Goal: Information Seeking & Learning: Understand process/instructions

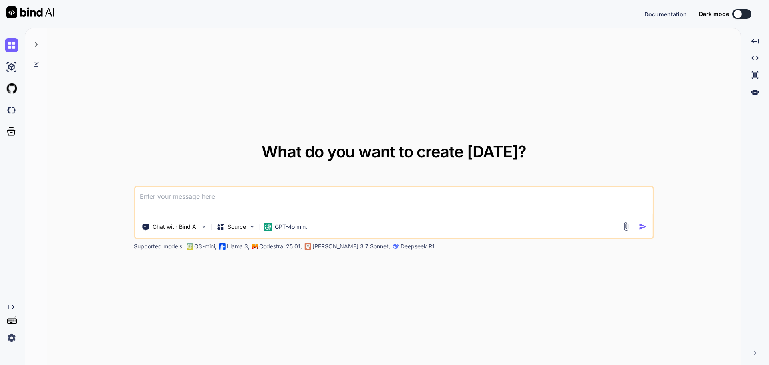
click at [12, 339] on img at bounding box center [12, 338] width 14 height 14
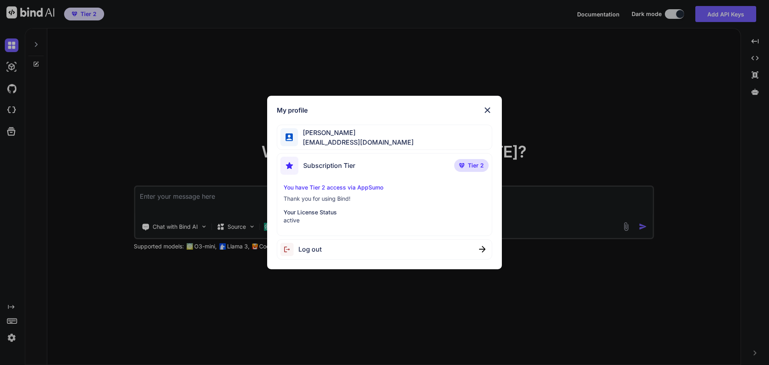
click at [487, 109] on img at bounding box center [488, 110] width 10 height 10
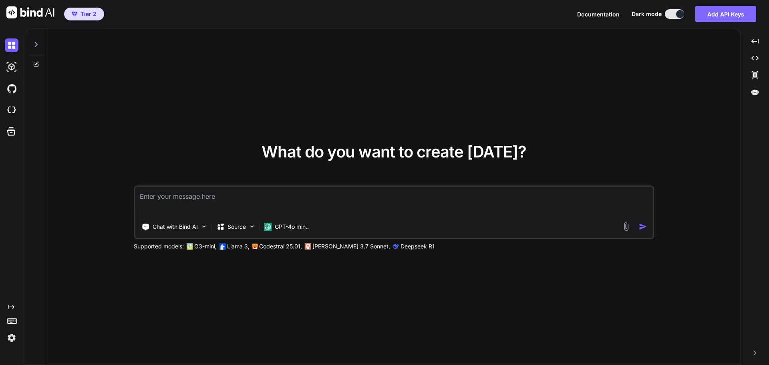
click at [730, 16] on button "Add API Keys" at bounding box center [726, 14] width 61 height 16
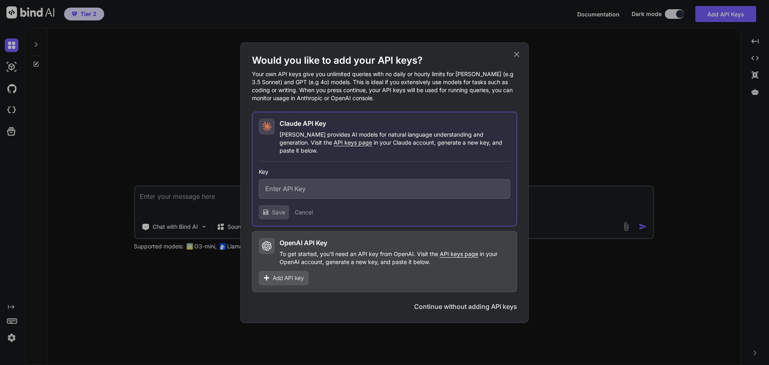
click at [516, 63] on h1 "Would you like to add your API keys?" at bounding box center [384, 60] width 265 height 13
click at [516, 57] on icon at bounding box center [516, 54] width 9 height 9
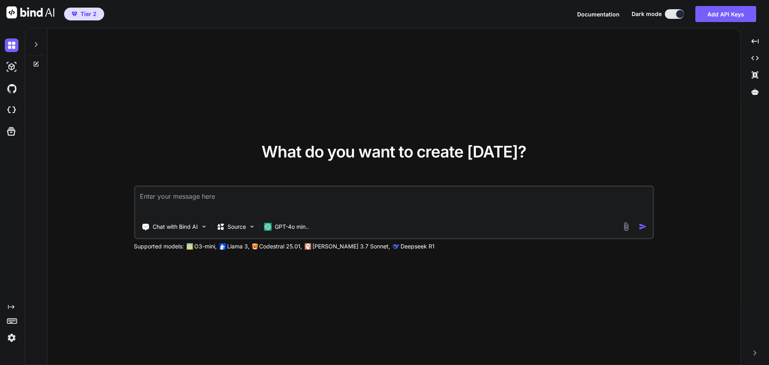
click at [35, 63] on icon at bounding box center [36, 64] width 6 height 6
click at [34, 42] on icon at bounding box center [36, 44] width 6 height 6
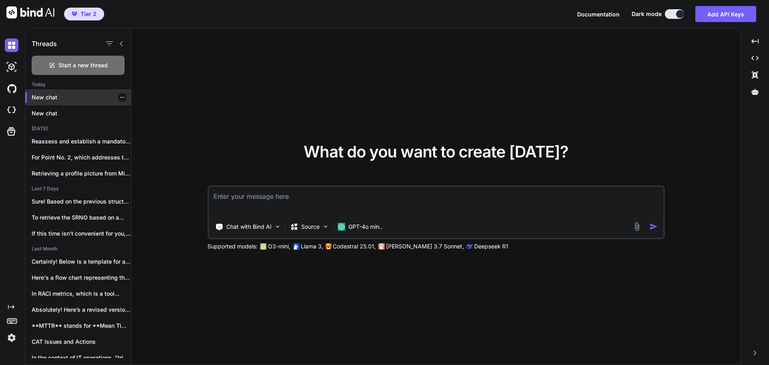
click at [59, 98] on p "New chat" at bounding box center [81, 97] width 99 height 8
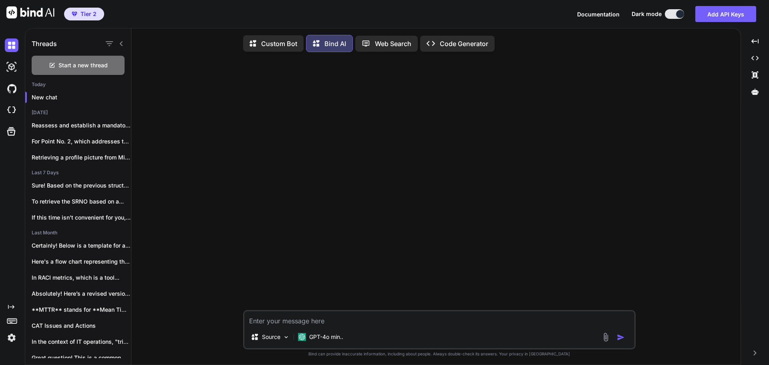
click at [383, 322] on textarea at bounding box center [439, 318] width 390 height 14
type textarea "x"
type textarea "H"
type textarea "x"
type textarea "How"
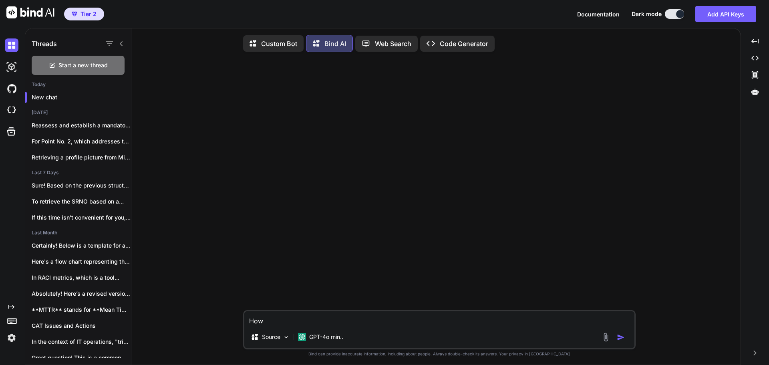
type textarea "x"
type textarea "How"
type textarea "x"
type textarea "How t"
type textarea "x"
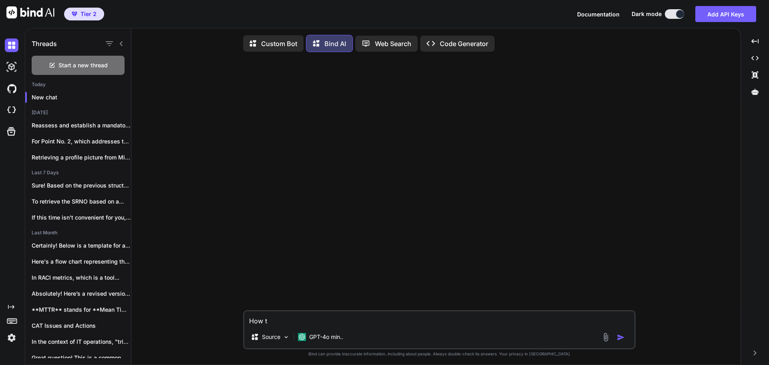
type textarea "How to"
type textarea "x"
type textarea "How to"
type textarea "x"
type textarea "How to c"
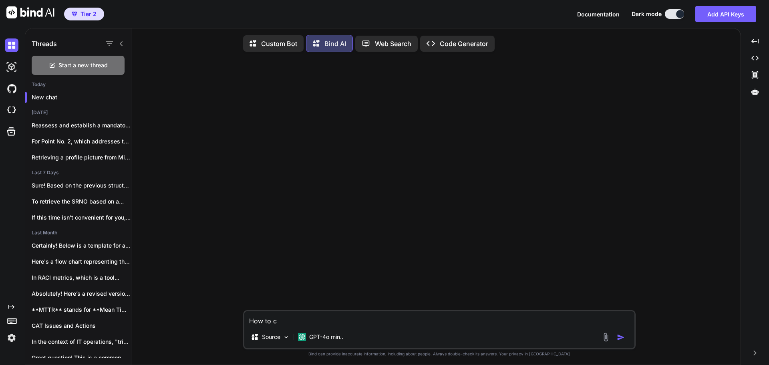
type textarea "x"
type textarea "How to cr"
type textarea "x"
type textarea "How to cre"
type textarea "x"
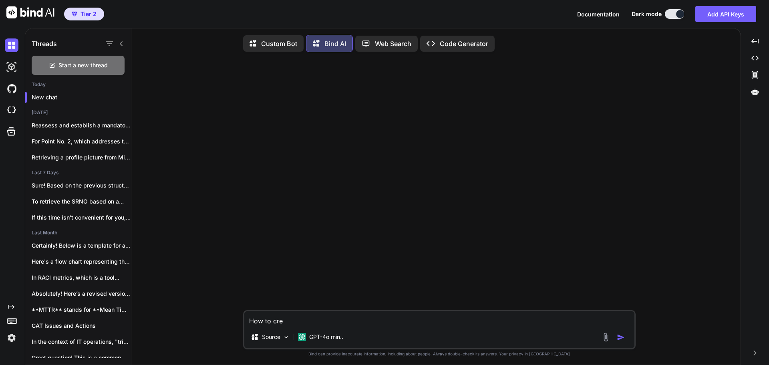
type textarea "How to crea"
type textarea "x"
type textarea "How to creat"
type textarea "x"
type textarea "How to create"
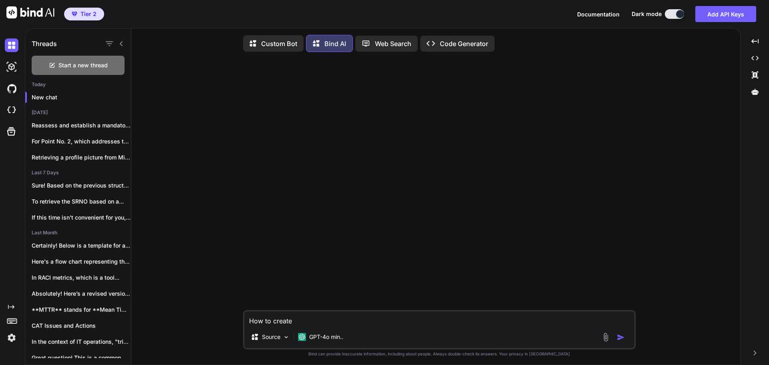
type textarea "x"
type textarea "How to createa"
type textarea "x"
type textarea "How to createa"
type textarea "x"
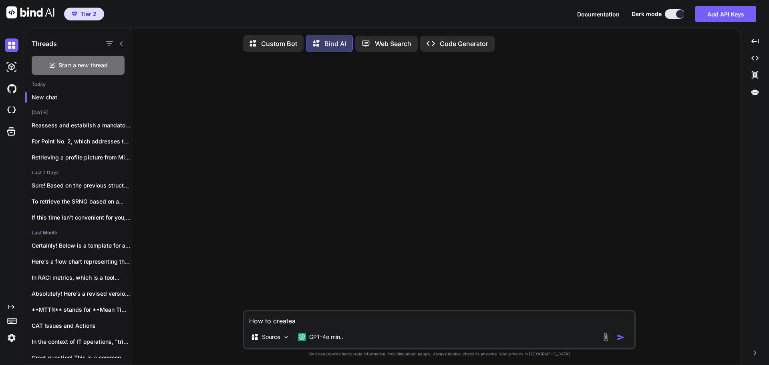
type textarea "How to createa r"
type textarea "x"
type textarea "How to createa"
type textarea "x"
type textarea "How to createa"
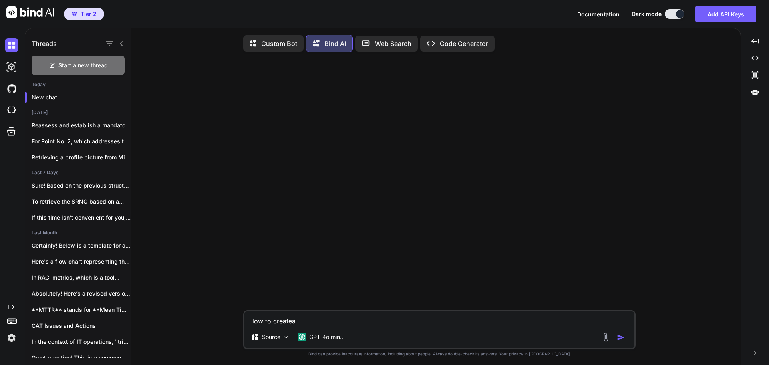
type textarea "x"
type textarea "How to createa"
type textarea "x"
type textarea "How to createa"
type textarea "x"
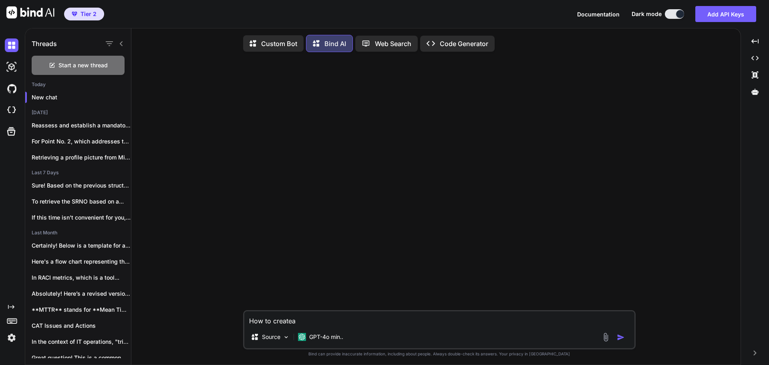
type textarea "How to createa"
type textarea "x"
type textarea "How to create"
type textarea "x"
type textarea "How to create"
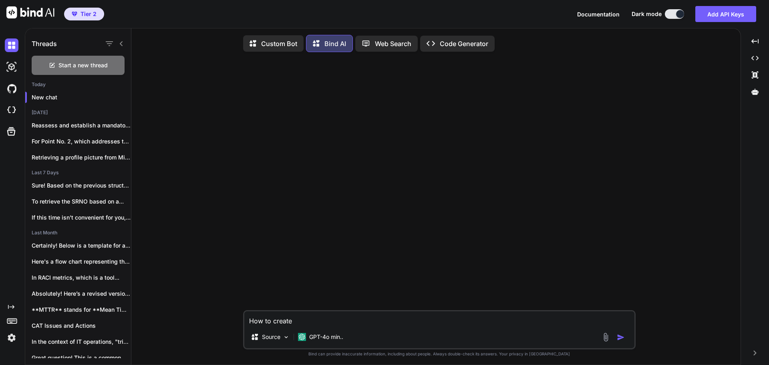
type textarea "x"
type textarea "How to create a"
type textarea "x"
type textarea "How to create a"
type textarea "x"
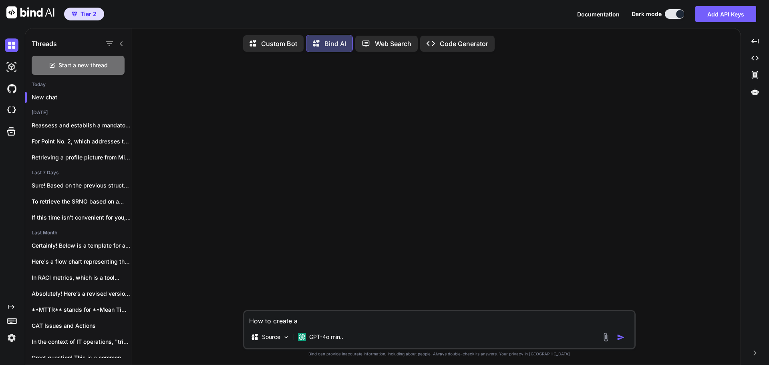
type textarea "How to create a r"
type textarea "x"
type textarea "How to create a ru"
type textarea "x"
type textarea "How to create a rul"
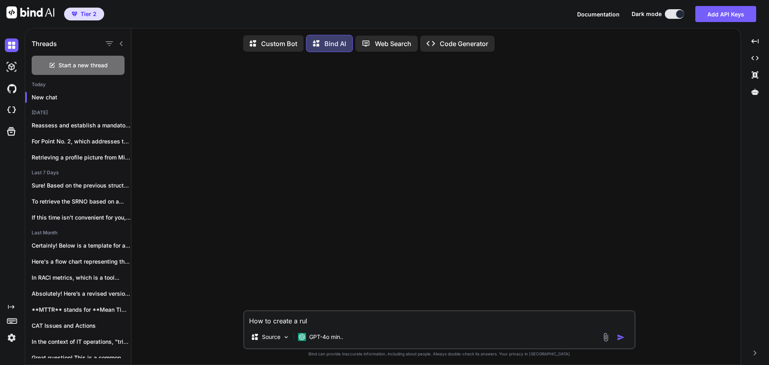
type textarea "x"
type textarea "How to create a rule"
type textarea "x"
type textarea "How to create a rule"
type textarea "x"
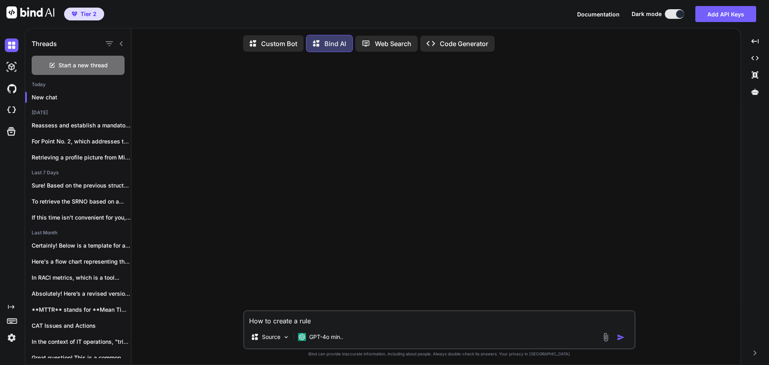
type textarea "How to create a rule i"
type textarea "x"
type textarea "How to create a rule in"
type textarea "x"
type textarea "How to create a rule in"
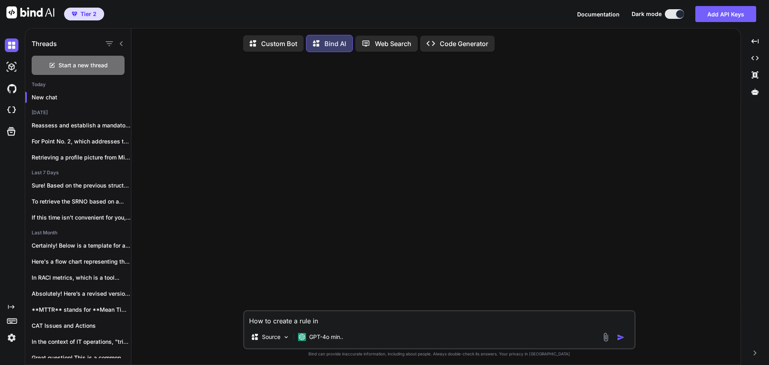
type textarea "x"
type textarea "How to create a rule in O"
type textarea "x"
type textarea "How to create a rule in [GEOGRAPHIC_DATA]"
type textarea "x"
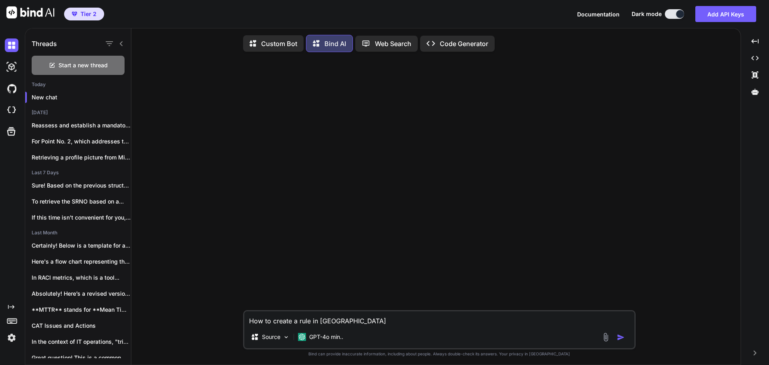
type textarea "How to create a rule in Out"
type textarea "x"
type textarea "How to create a rule in Outl"
type textarea "x"
type textarea "How to create a rule in Outlo"
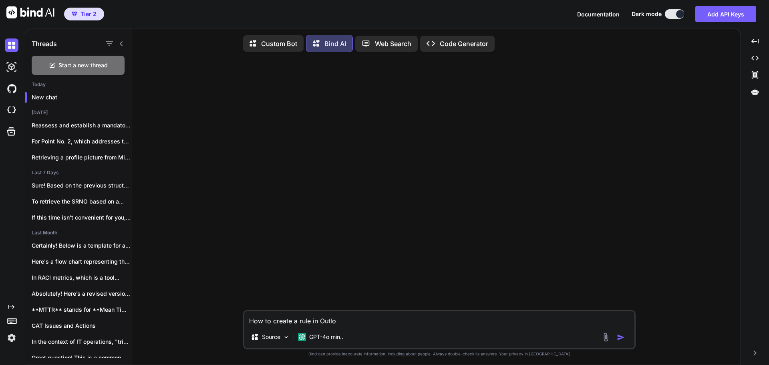
type textarea "x"
type textarea "How to create a rule in [GEOGRAPHIC_DATA]"
type textarea "x"
type textarea "How to create a rule in Outlook"
type textarea "x"
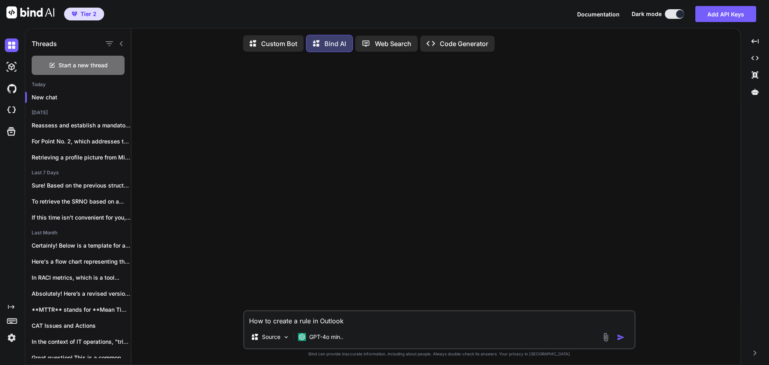
type textarea "How to create a rule in Outlook"
type textarea "x"
type textarea "How to create a rule in Outlook t"
type textarea "x"
type textarea "How to create a rule in Outlook to"
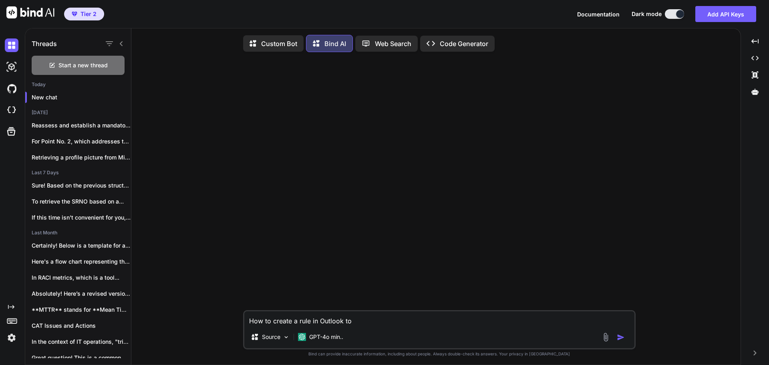
type textarea "x"
type textarea "How to create a rule in Outlook to"
type textarea "x"
type textarea "How to create a rule in Outlook to m"
type textarea "x"
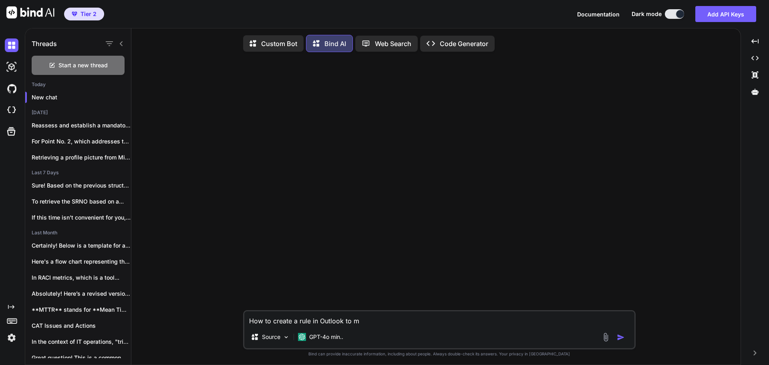
type textarea "How to create a rule in Outlook to mo"
type textarea "x"
type textarea "How to create a rule in Outlook to mov"
type textarea "x"
type textarea "How to create a rule in Outlook to move"
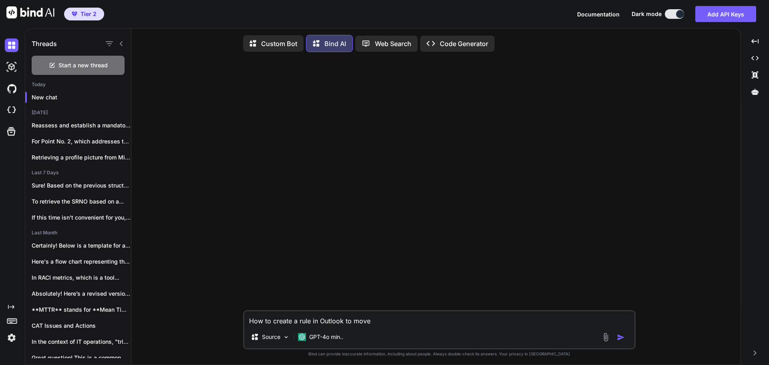
type textarea "x"
type textarea "How to create a rule in Outlook to move"
type textarea "x"
type textarea "How to create a rule in Outlook to move e"
type textarea "x"
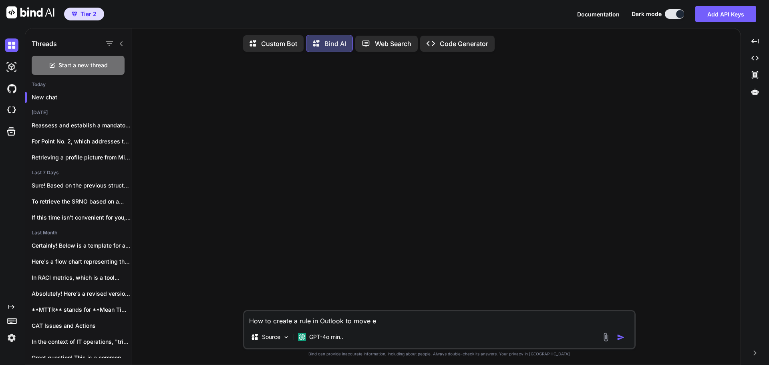
type textarea "How to create a rule in Outlook to move em"
type textarea "x"
type textarea "How to create a rule in Outlook to move ema"
type textarea "x"
type textarea "How to create a rule in Outlook to move emai"
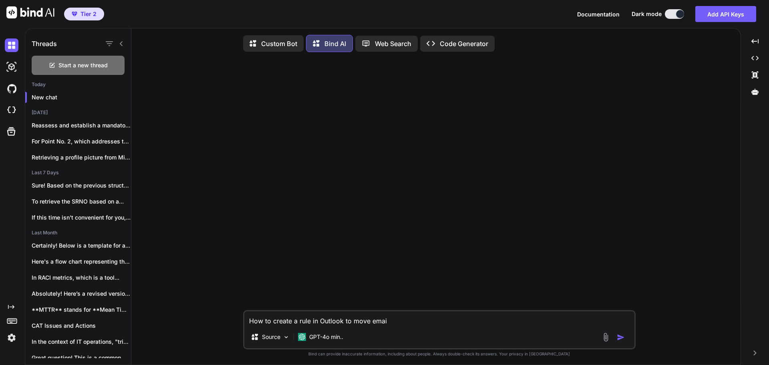
type textarea "x"
type textarea "How to create a rule in Outlook to move email"
type textarea "x"
type textarea "How to create a rule in Outlook to move emails"
type textarea "x"
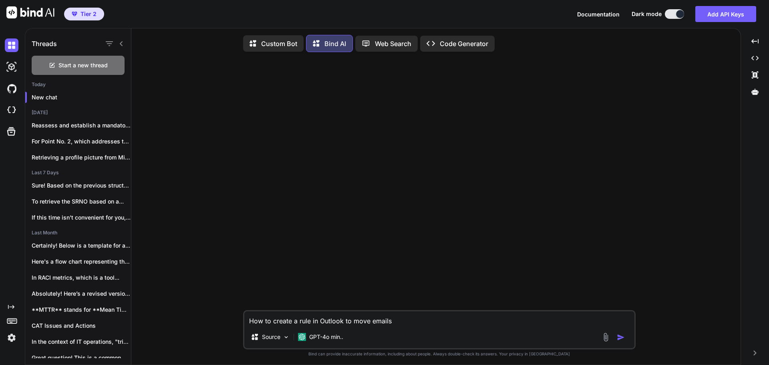
type textarea "How to create a rule in Outlook to move emails t"
type textarea "x"
type textarea "How to create a rule in Outlook to move emails to"
type textarea "x"
type textarea "How to create a rule in Outlook to move emails to"
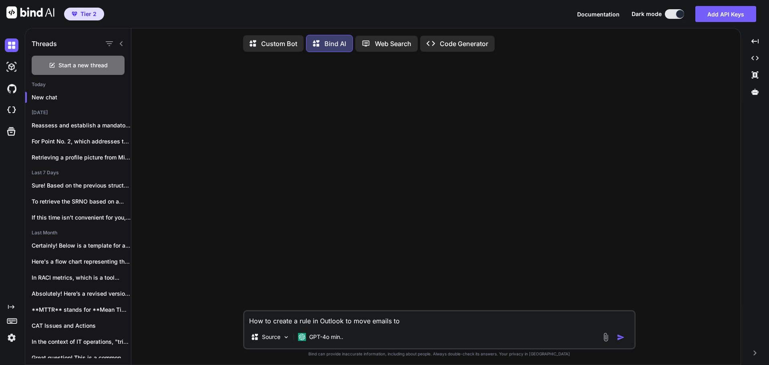
type textarea "x"
type textarea "How to create a rule in Outlook to move emails to a"
type textarea "x"
type textarea "How to create a rule in Outlook to move emails to a"
type textarea "x"
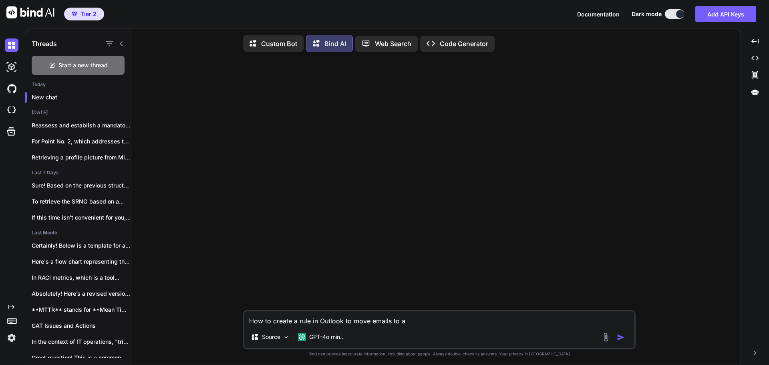
type textarea "How to create a rule in Outlook to move emails to a f"
type textarea "x"
type textarea "How to create a rule in Outlook to move emails to a fo"
type textarea "x"
type textarea "How to create a rule in Outlook to move emails to a fol"
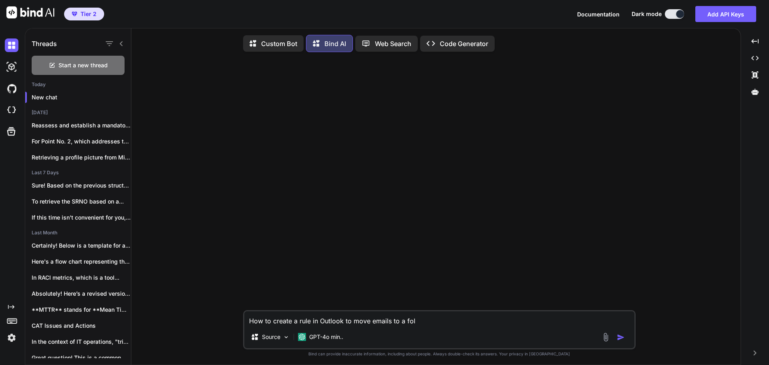
type textarea "x"
type textarea "How to create a rule in Outlook to move emails to a fold"
type textarea "x"
type textarea "How to create a rule in Outlook to move emails to a folde"
type textarea "x"
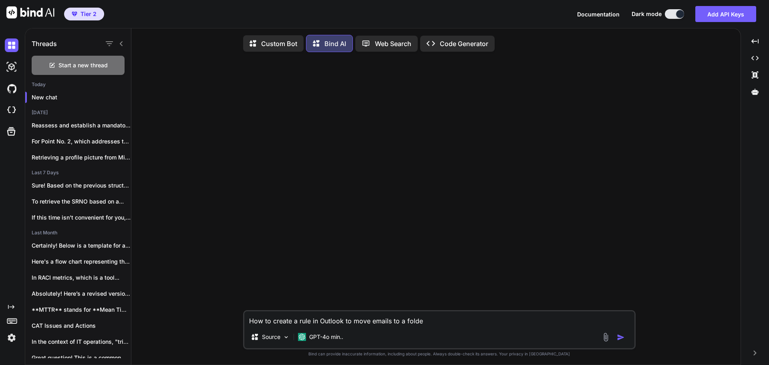
type textarea "How to create a rule in Outlook to move emails to a folder"
type textarea "x"
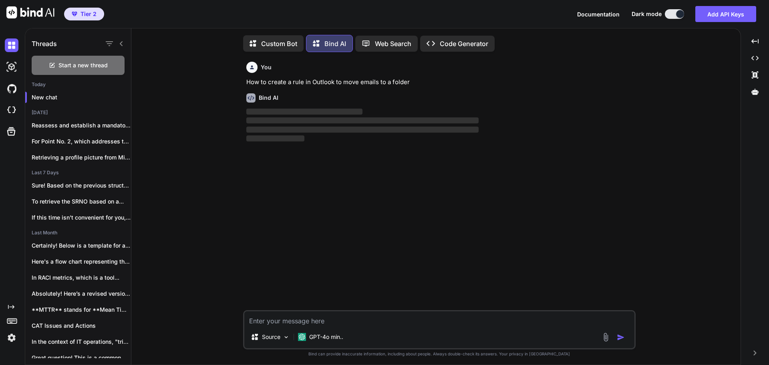
scroll to position [4, 0]
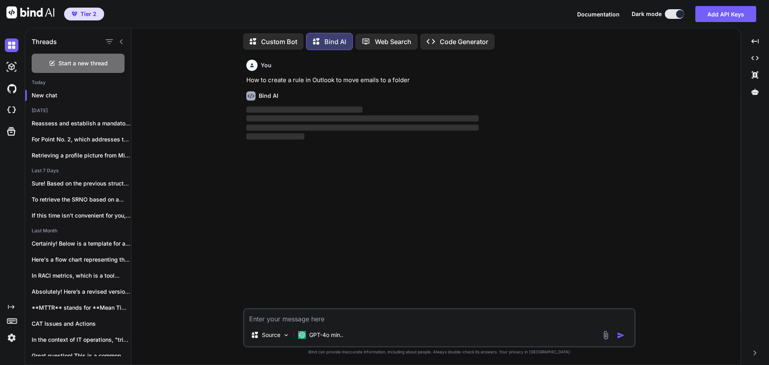
type textarea "x"
